Goal: Task Accomplishment & Management: Manage account settings

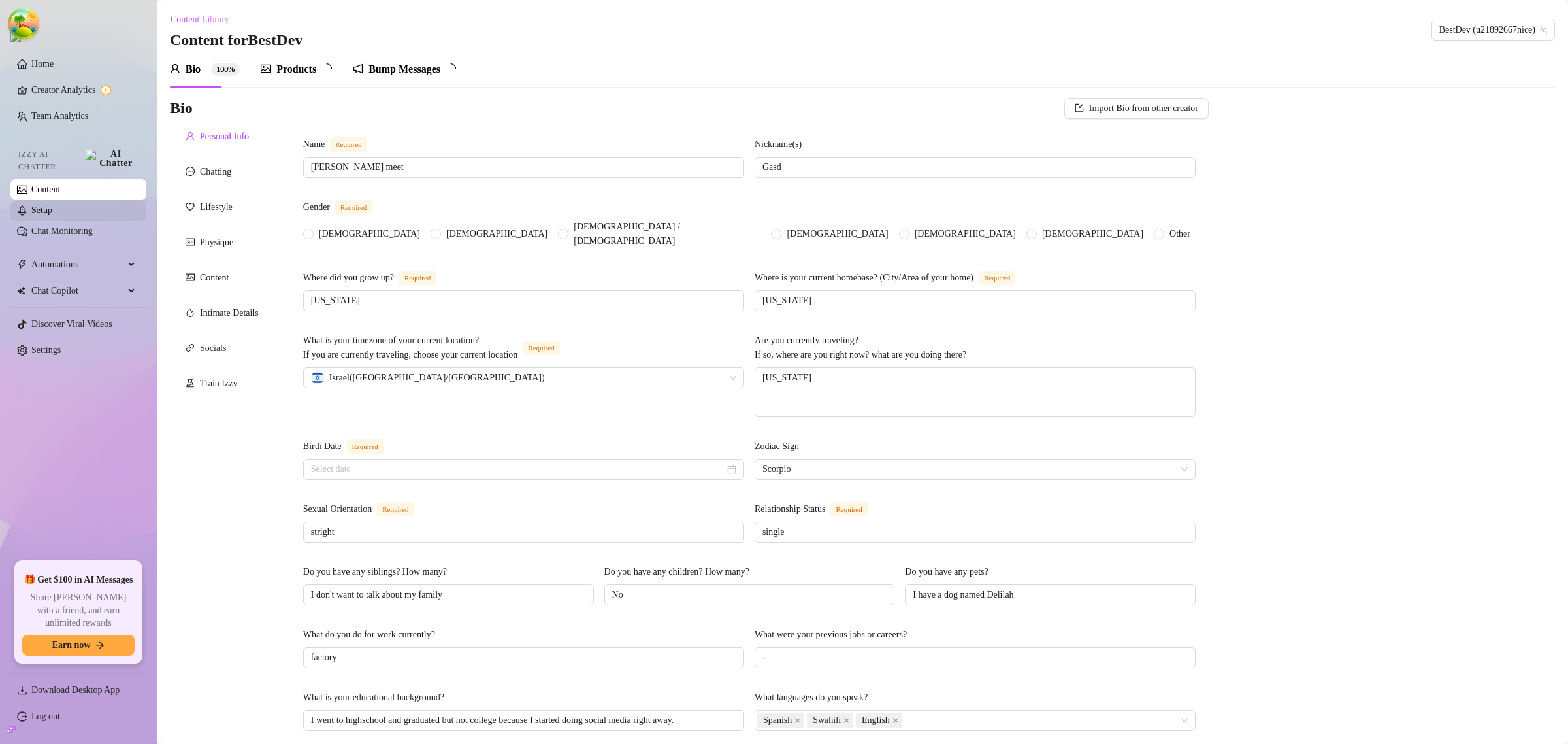
radio input "true"
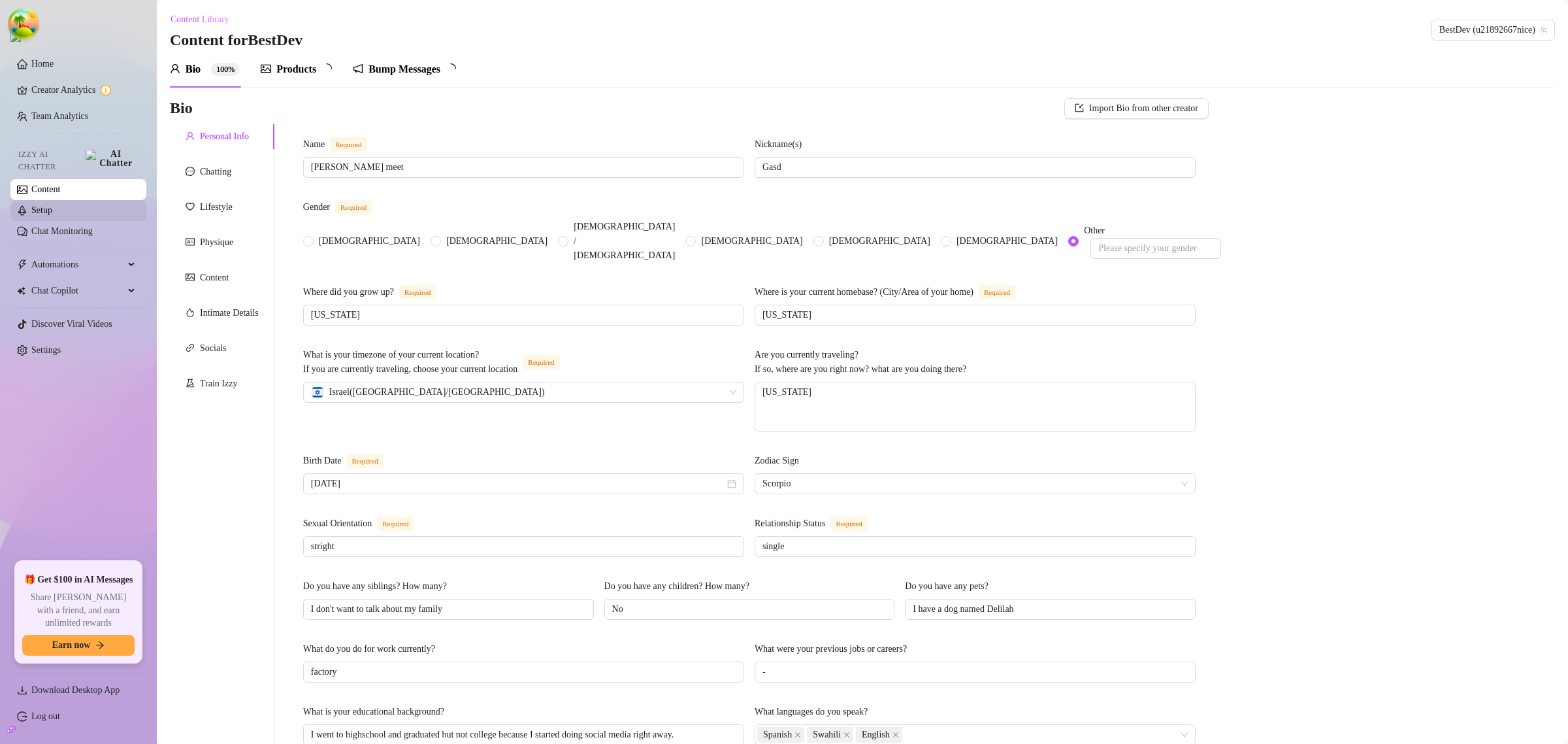
type input "[DATE]"
click at [44, 205] on link "Setup" at bounding box center [41, 210] width 21 height 10
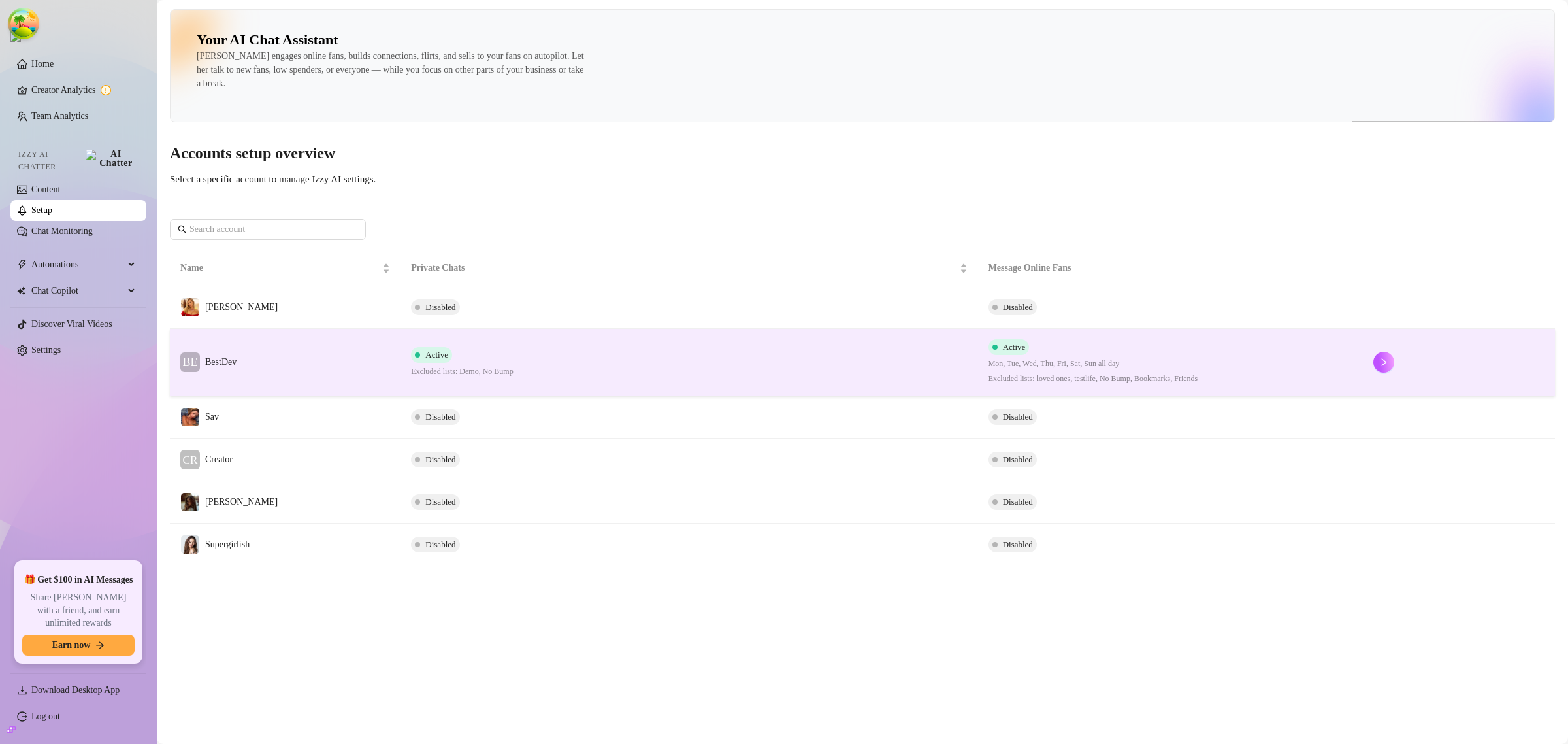
click at [292, 356] on td "BE BestDev" at bounding box center [285, 362] width 230 height 67
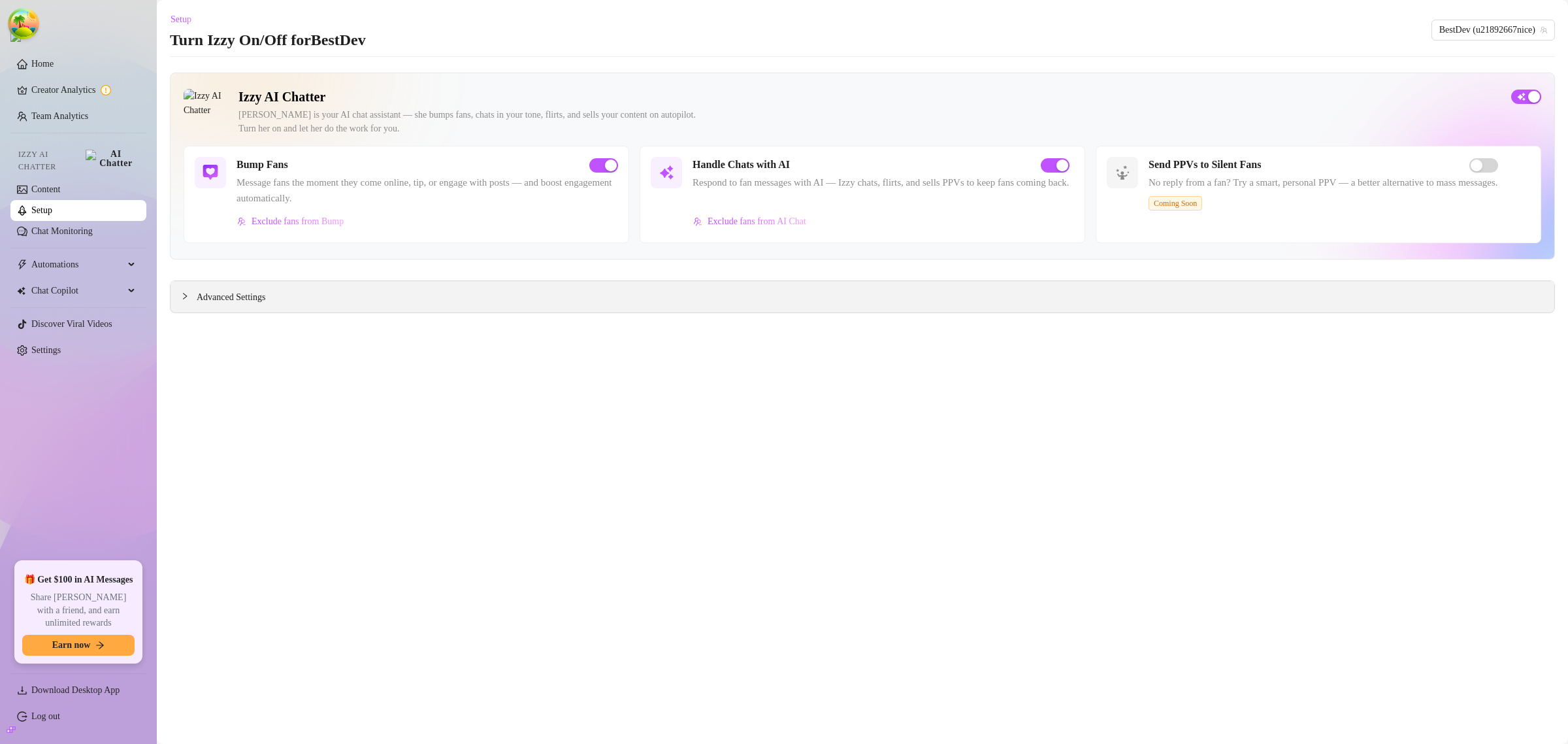
click at [246, 294] on span "Advanced Settings" at bounding box center [231, 298] width 69 height 14
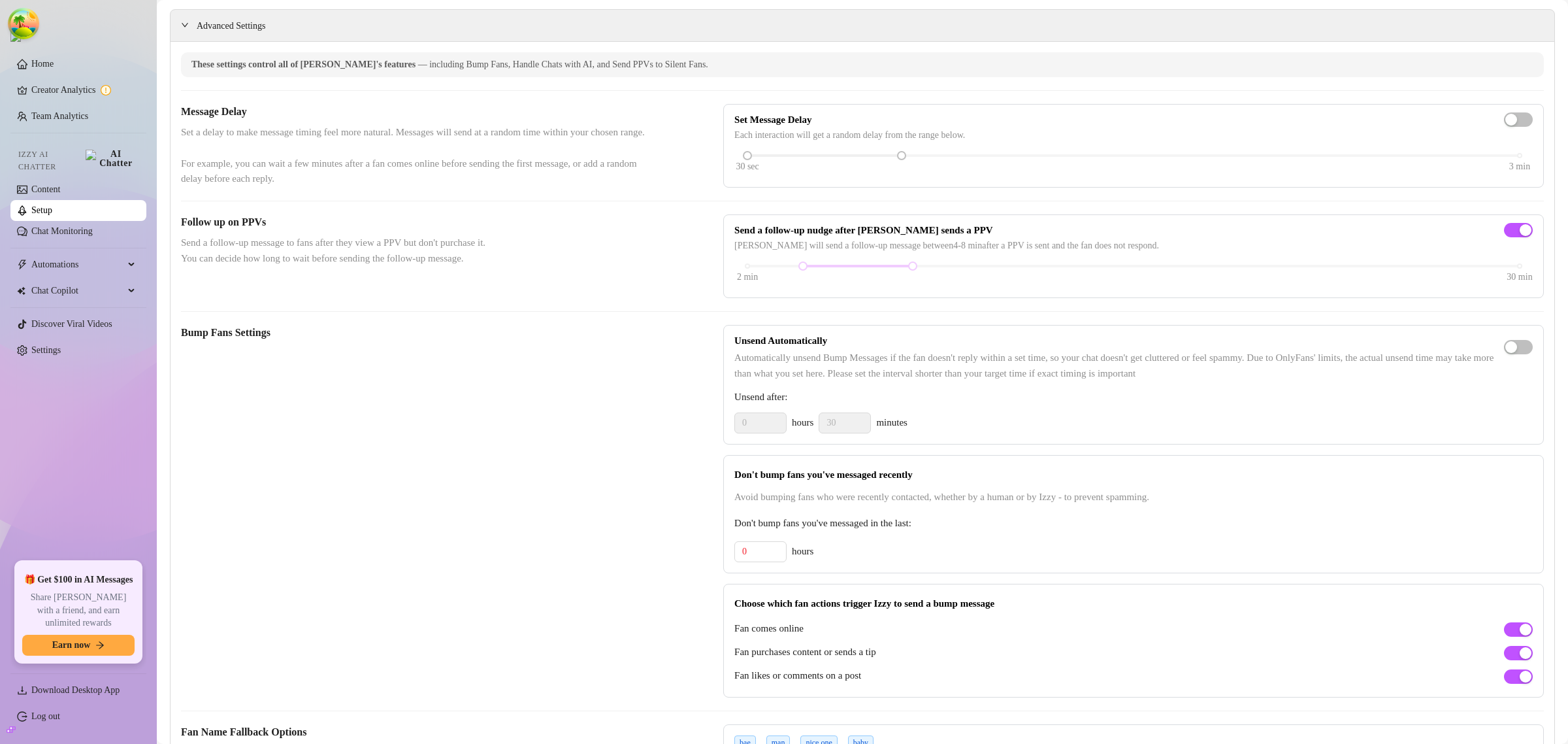
scroll to position [327, 0]
